Goal: Transaction & Acquisition: Obtain resource

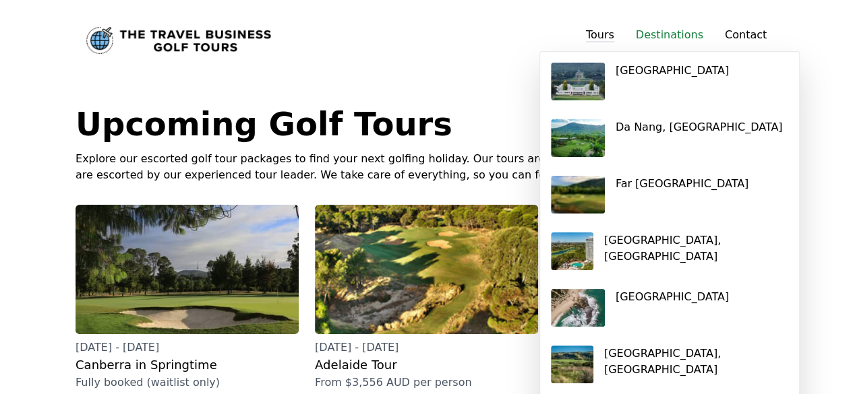
click at [669, 38] on link "Destinations" at bounding box center [669, 34] width 67 height 13
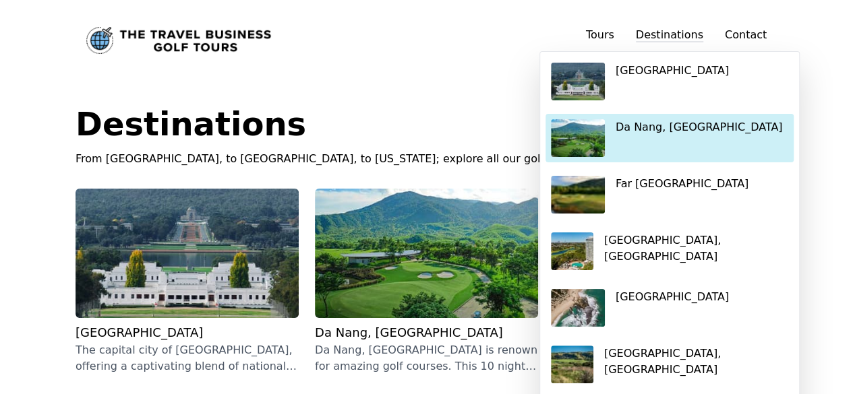
click at [667, 125] on p "Da Nang, [GEOGRAPHIC_DATA]" at bounding box center [699, 127] width 167 height 16
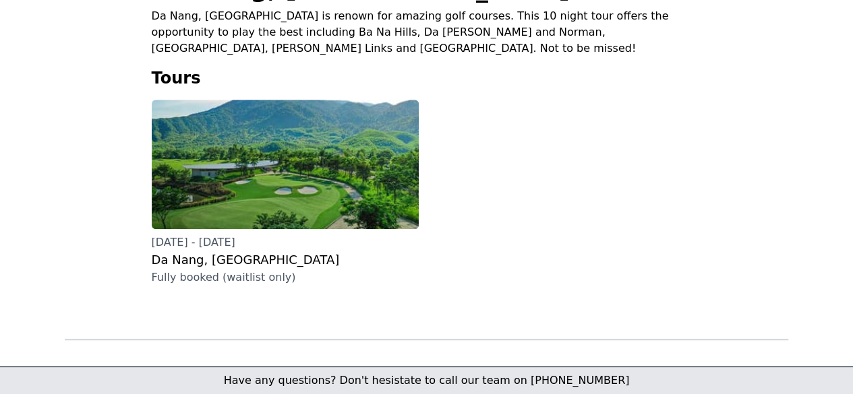
scroll to position [405, 0]
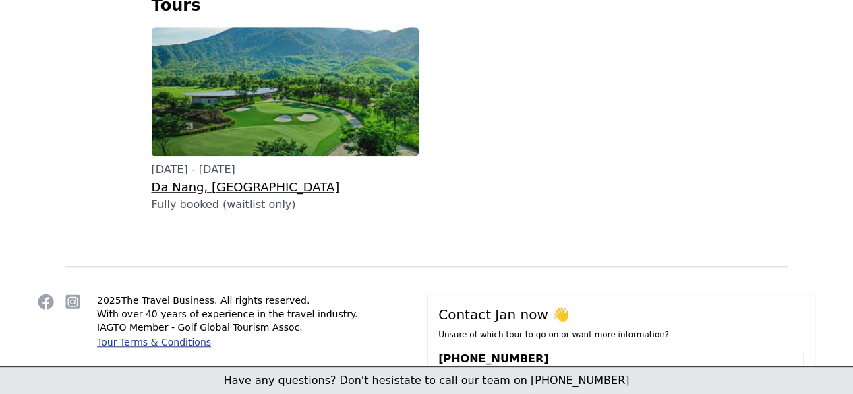
click at [214, 194] on h3 "Da Nang, [GEOGRAPHIC_DATA]" at bounding box center [285, 187] width 267 height 19
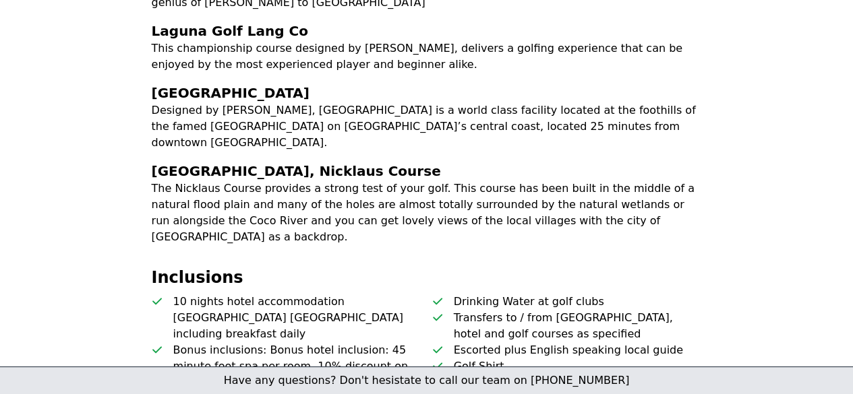
scroll to position [809, 0]
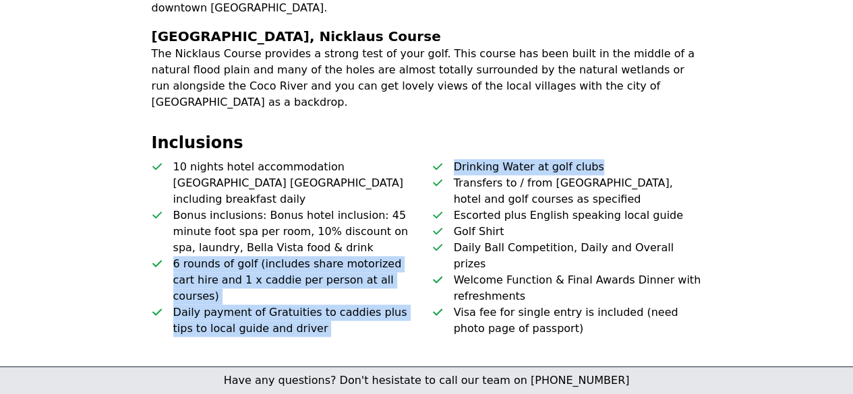
drag, startPoint x: 357, startPoint y: 285, endPoint x: 171, endPoint y: 221, distance: 197.0
click at [167, 221] on ul "10 nights hotel accommodation Grand Tourane Da Nang including breakfast daily B…" at bounding box center [427, 248] width 550 height 178
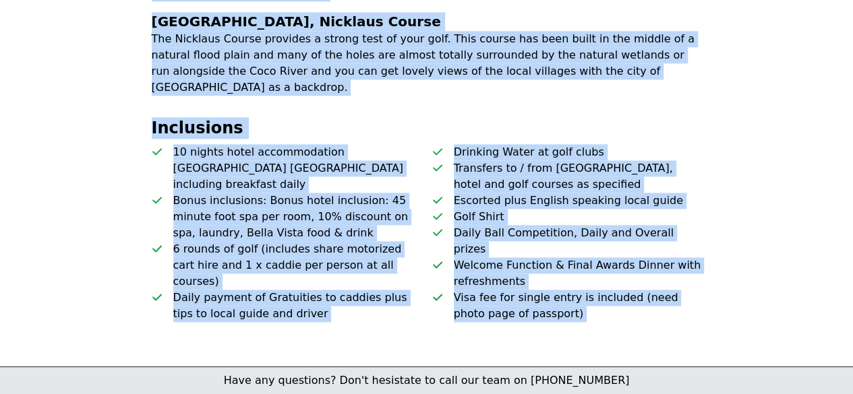
scroll to position [926, 0]
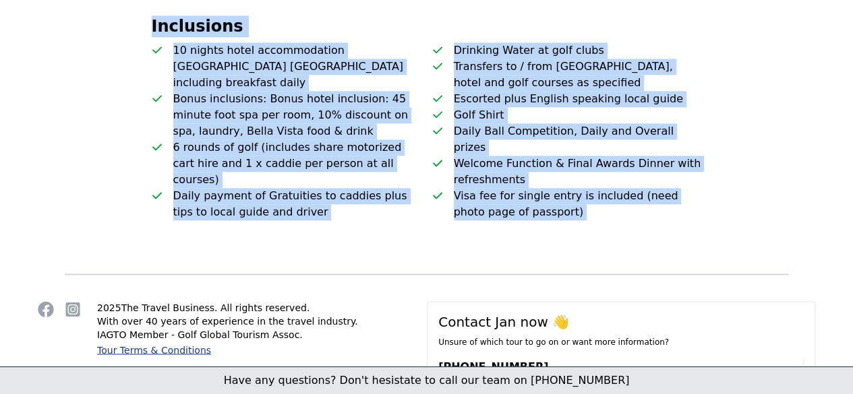
drag, startPoint x: 138, startPoint y: 115, endPoint x: 587, endPoint y: 175, distance: 453.7
copy div "Da Nang, [GEOGRAPHIC_DATA] [DATE] - [DATE] [GEOGRAPHIC_DATA], [GEOGRAPHIC_DATA]…"
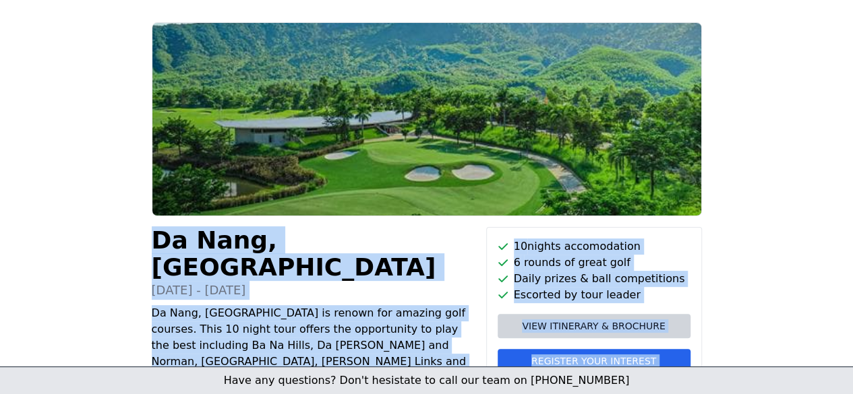
scroll to position [184, 0]
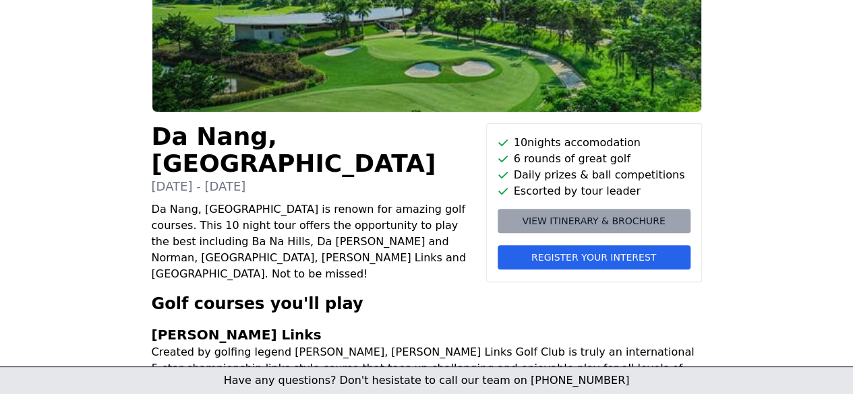
click at [603, 218] on span "View itinerary & brochure" at bounding box center [593, 220] width 143 height 13
